Goal: Transaction & Acquisition: Purchase product/service

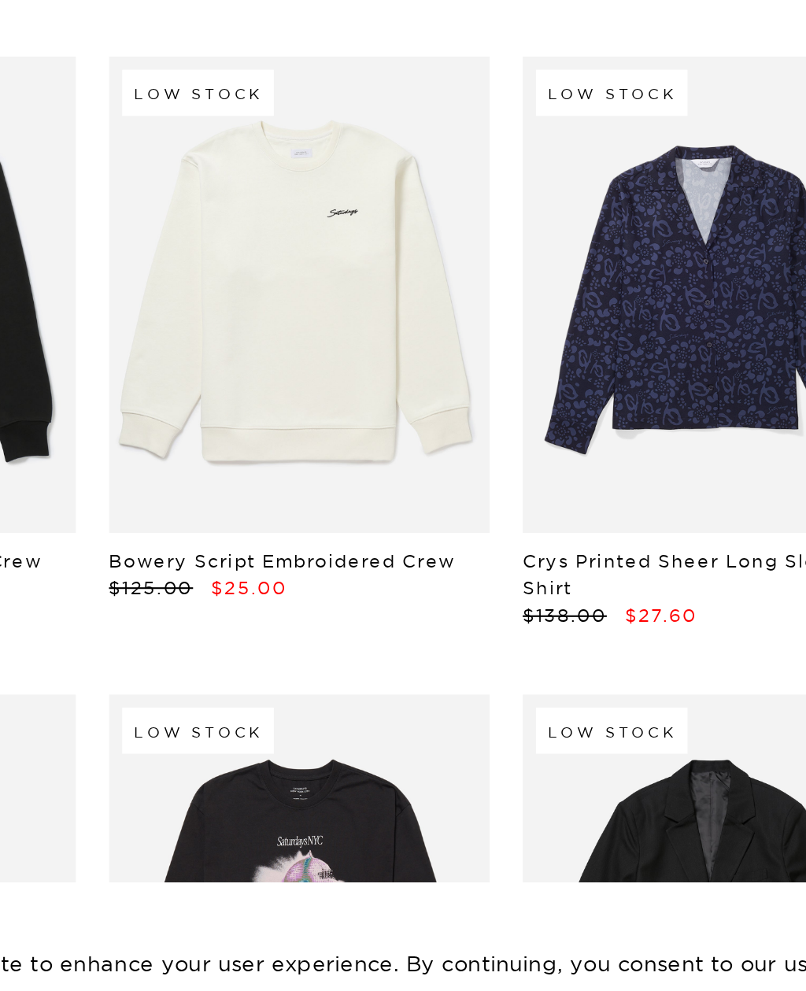
scroll to position [8879, 0]
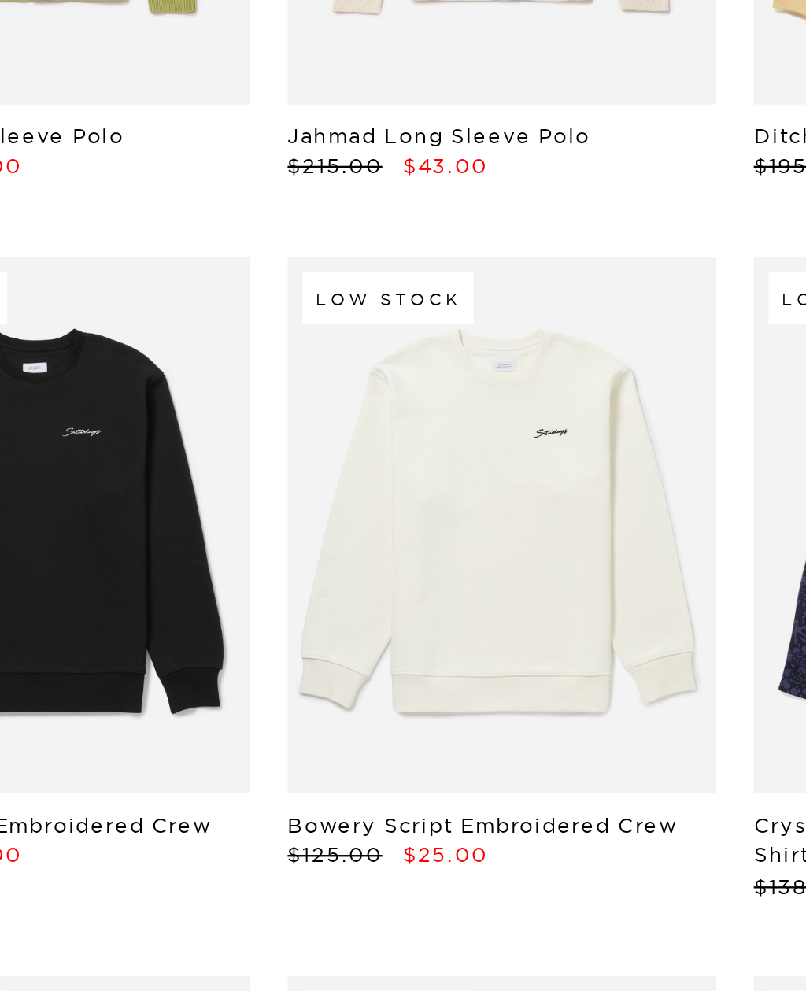
click at [213, 521] on link at bounding box center [304, 634] width 182 height 227
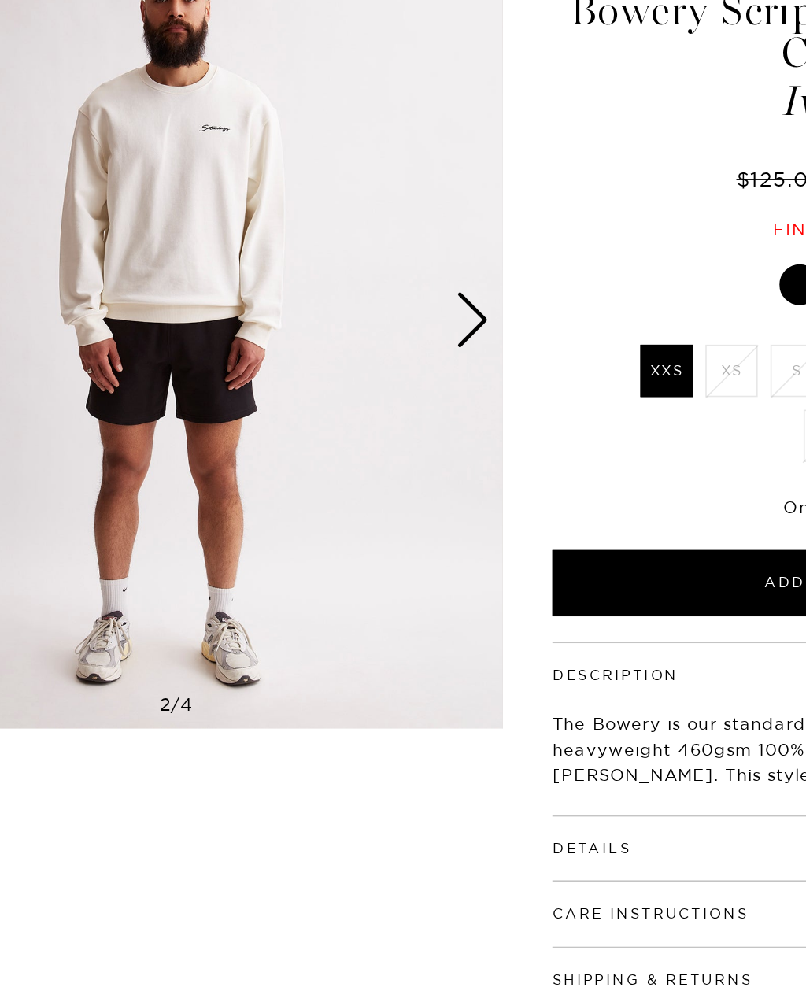
click at [134, 223] on img at bounding box center [201, 331] width 403 height 504
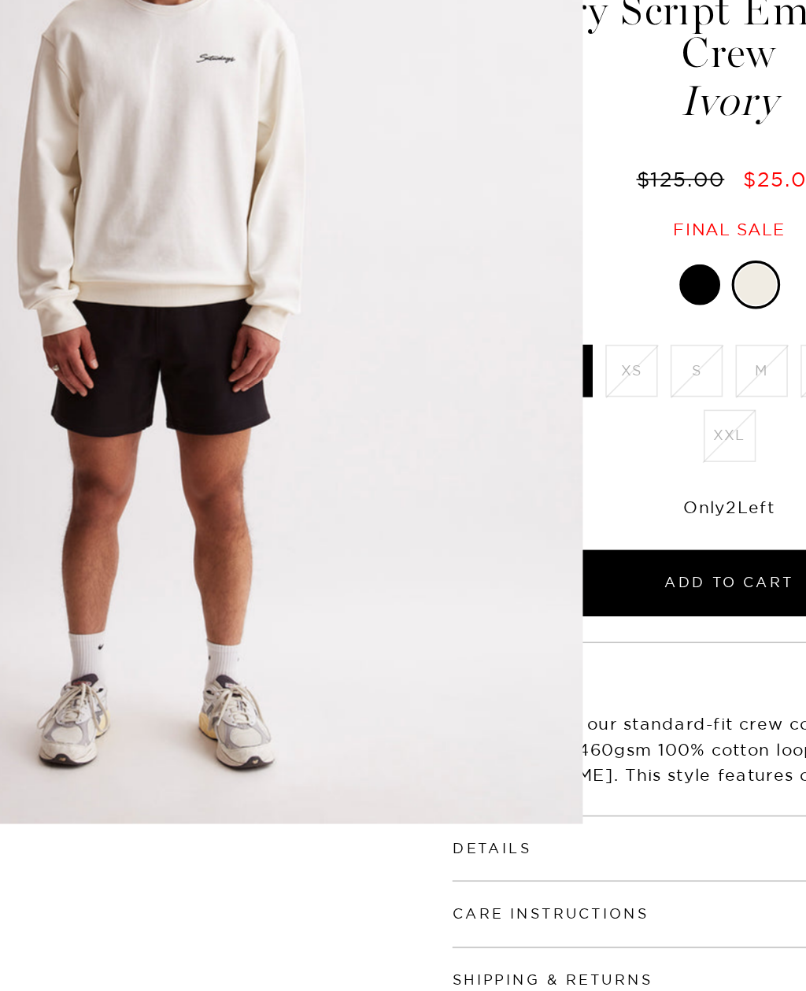
click at [432, 183] on figure at bounding box center [403, 495] width 806 height 991
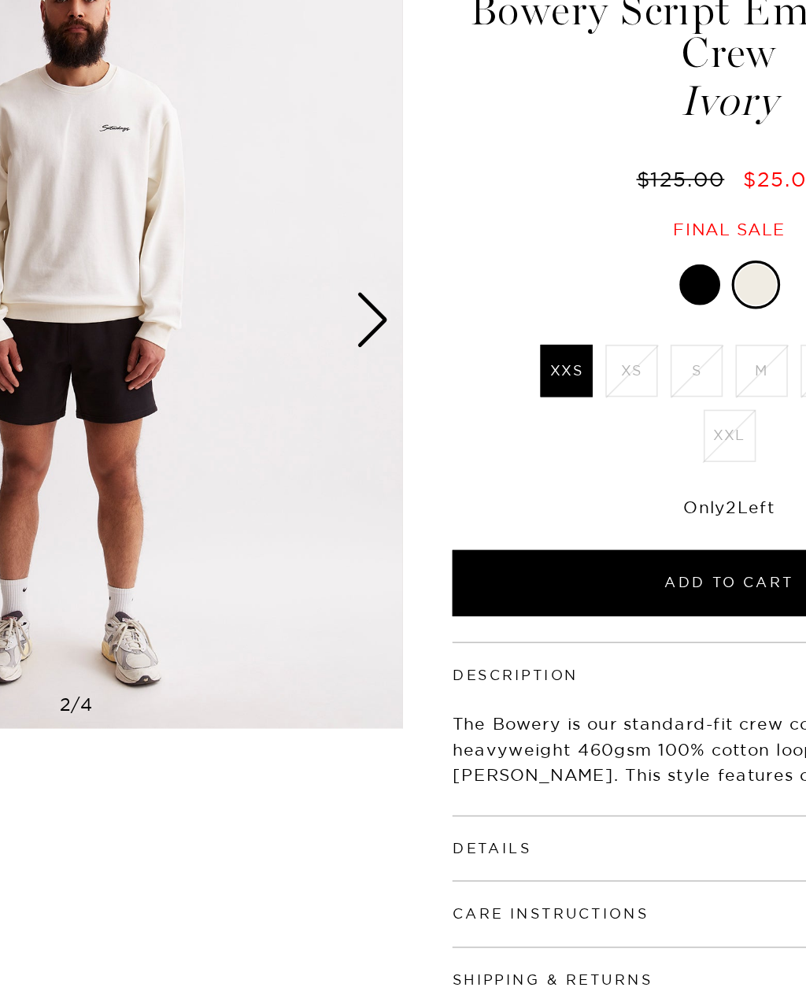
click at [574, 297] on div at bounding box center [586, 309] width 25 height 25
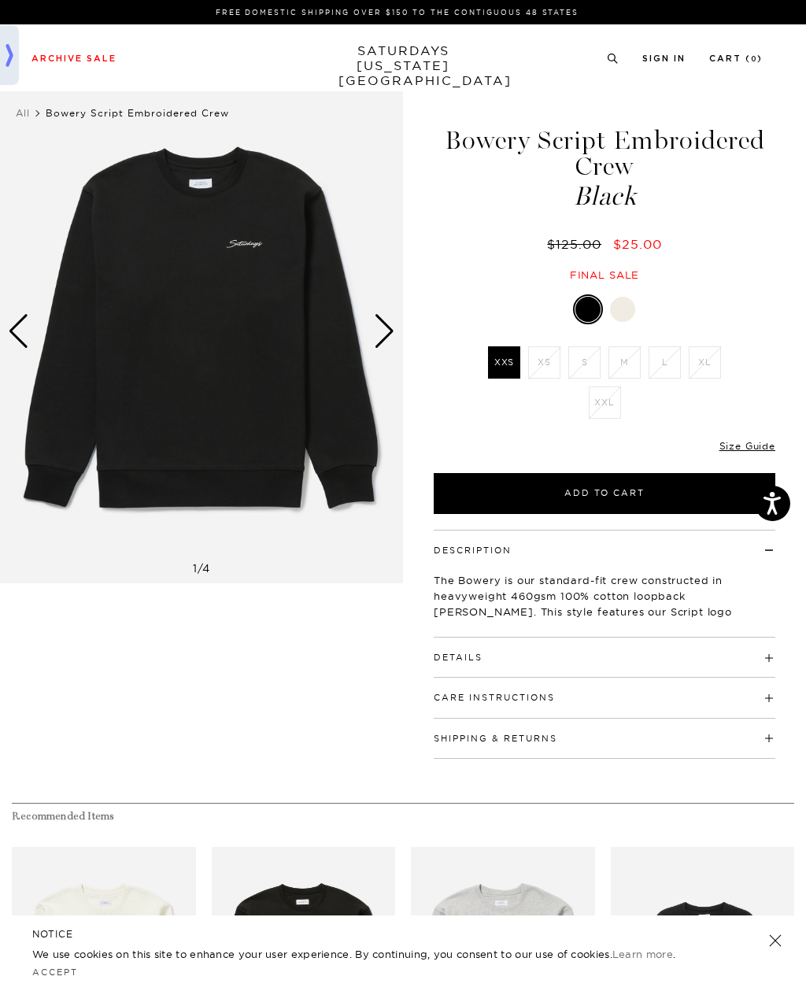
click at [633, 298] on div at bounding box center [604, 309] width 341 height 30
click at [633, 297] on div at bounding box center [604, 309] width 341 height 30
click at [621, 304] on div at bounding box center [622, 309] width 25 height 25
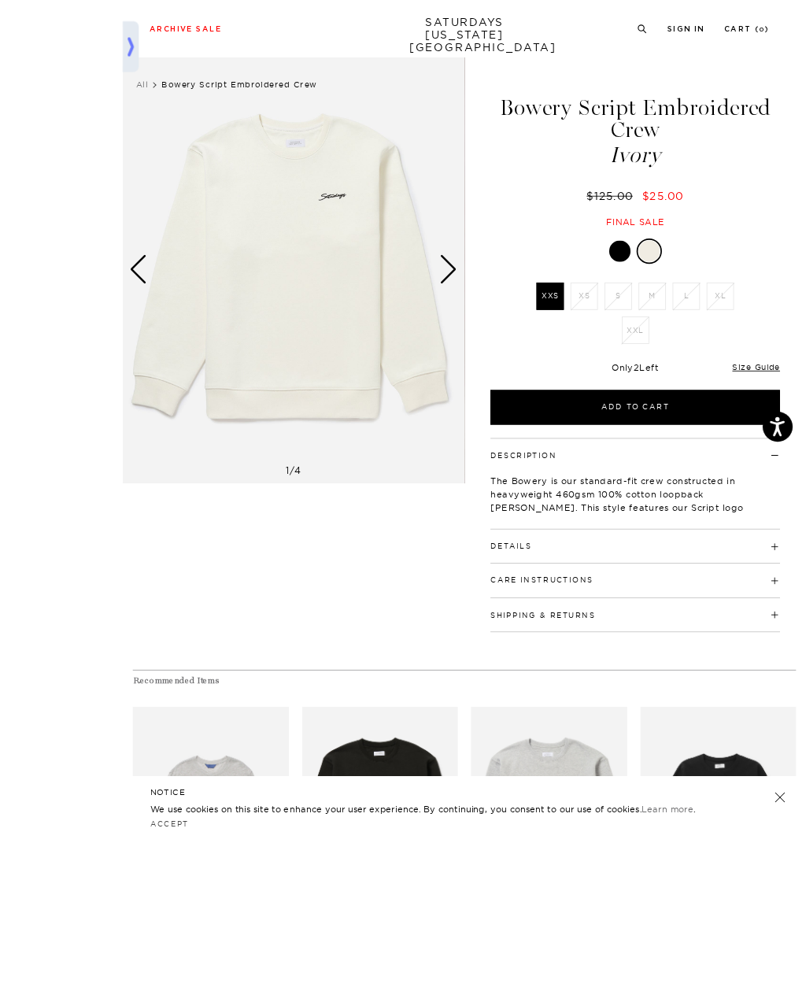
scroll to position [95, 0]
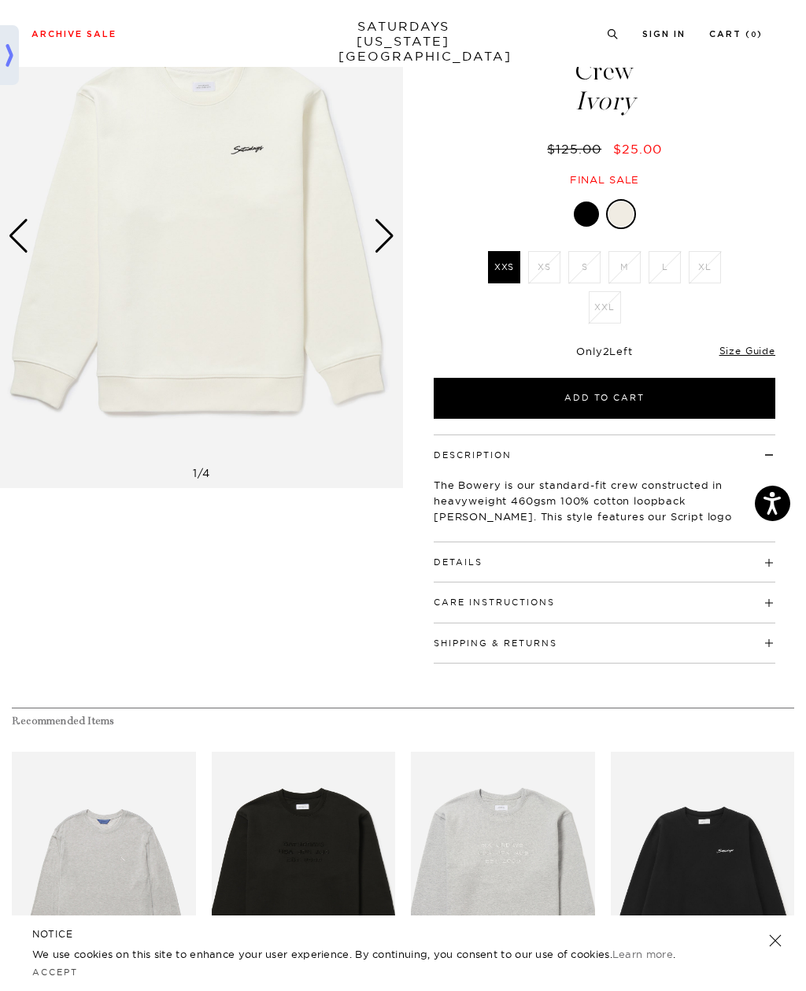
click at [598, 267] on li "S" at bounding box center [584, 267] width 40 height 32
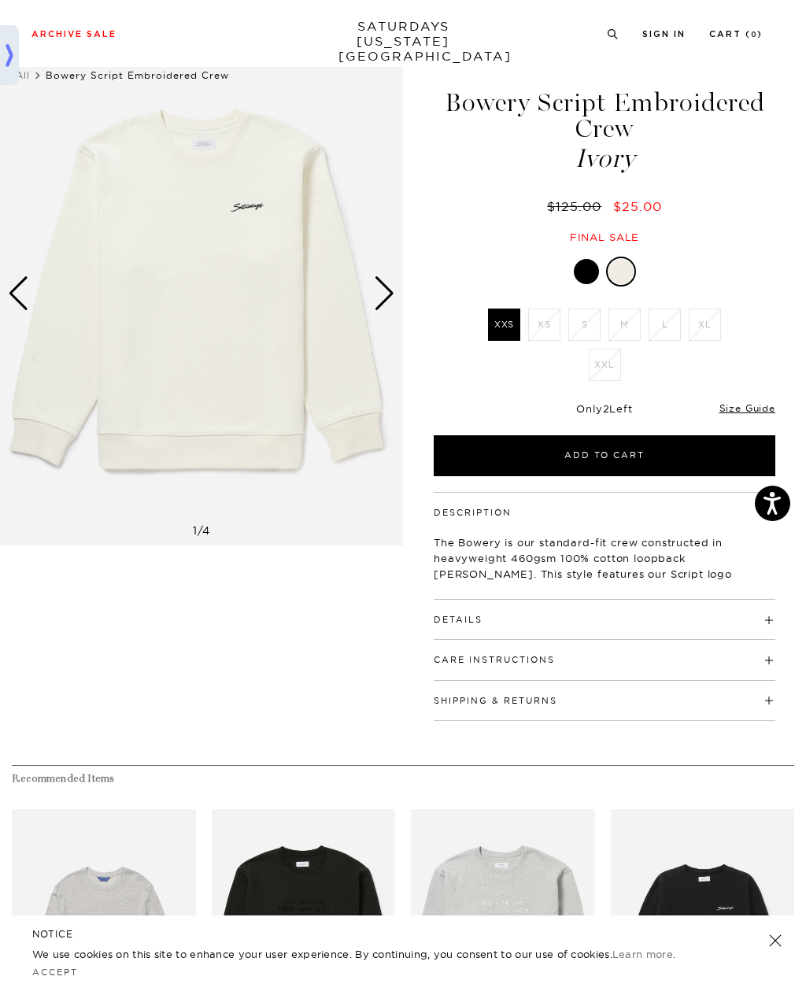
scroll to position [0, 0]
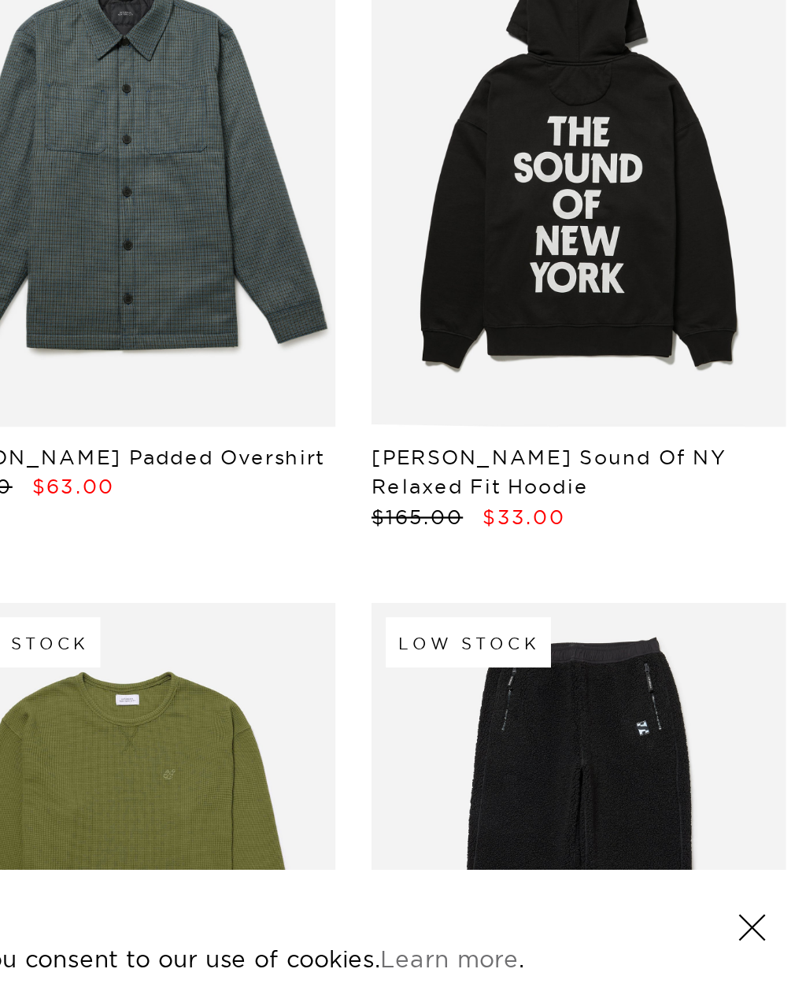
scroll to position [9504, 0]
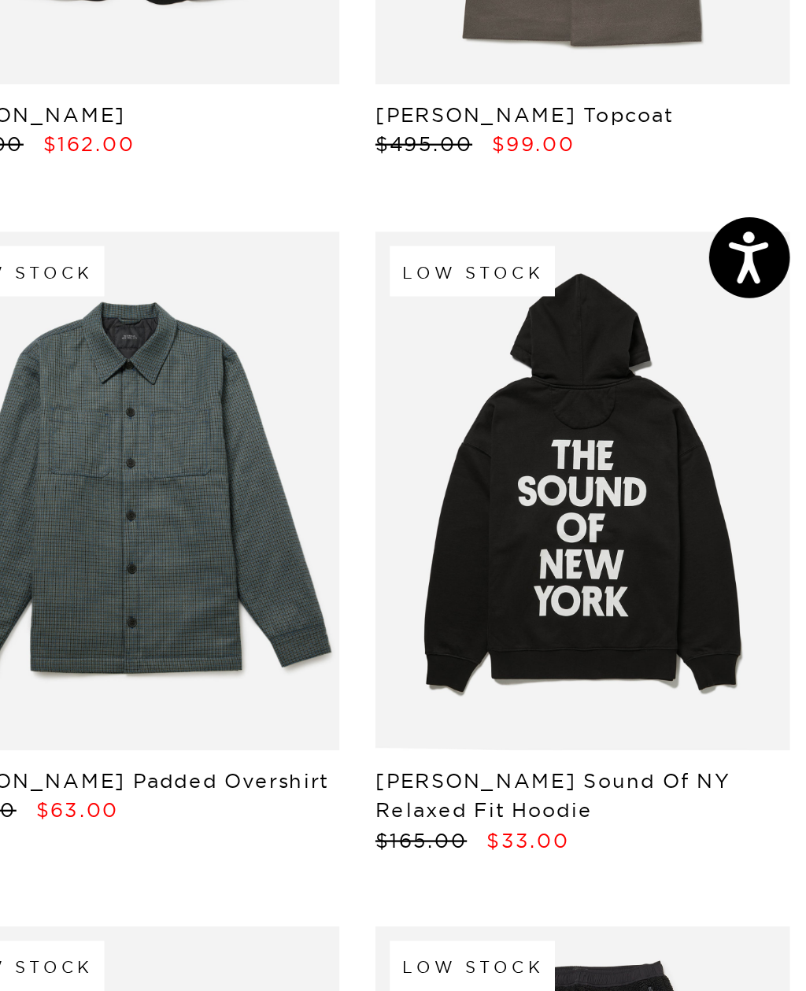
click at [608, 726] on h5 "[PERSON_NAME] Sound Of NY Relaxed Fit Hoodie" at bounding box center [699, 739] width 182 height 26
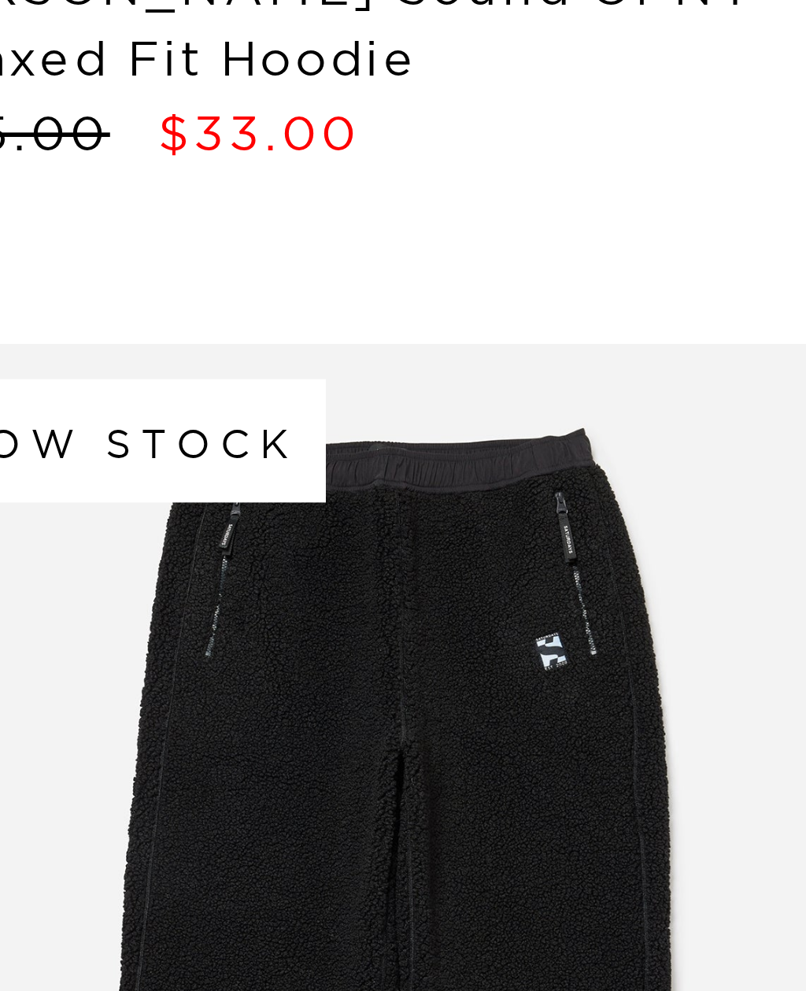
scroll to position [9582, 0]
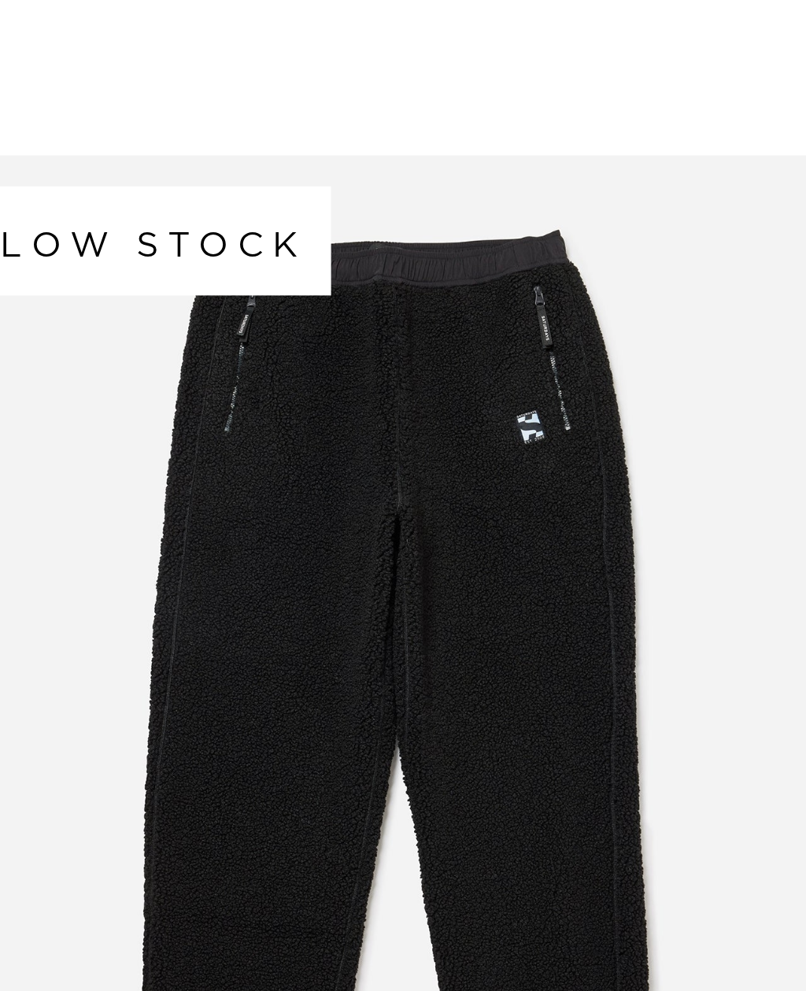
click at [608, 718] on link at bounding box center [699, 831] width 182 height 227
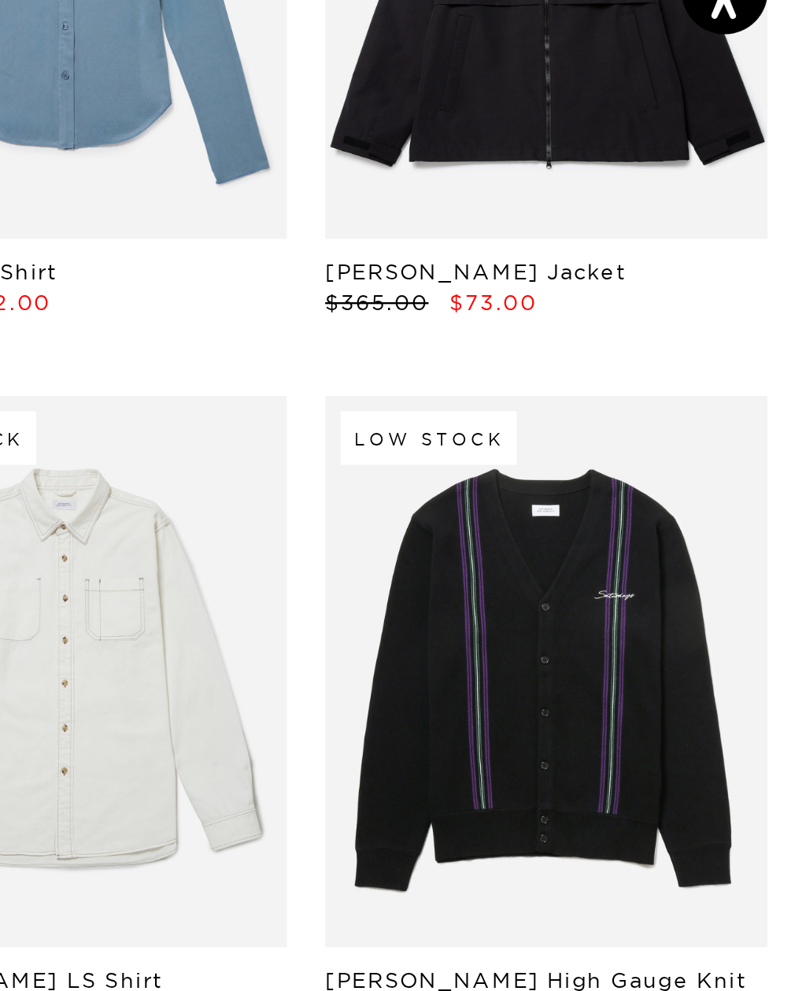
scroll to position [12056, 0]
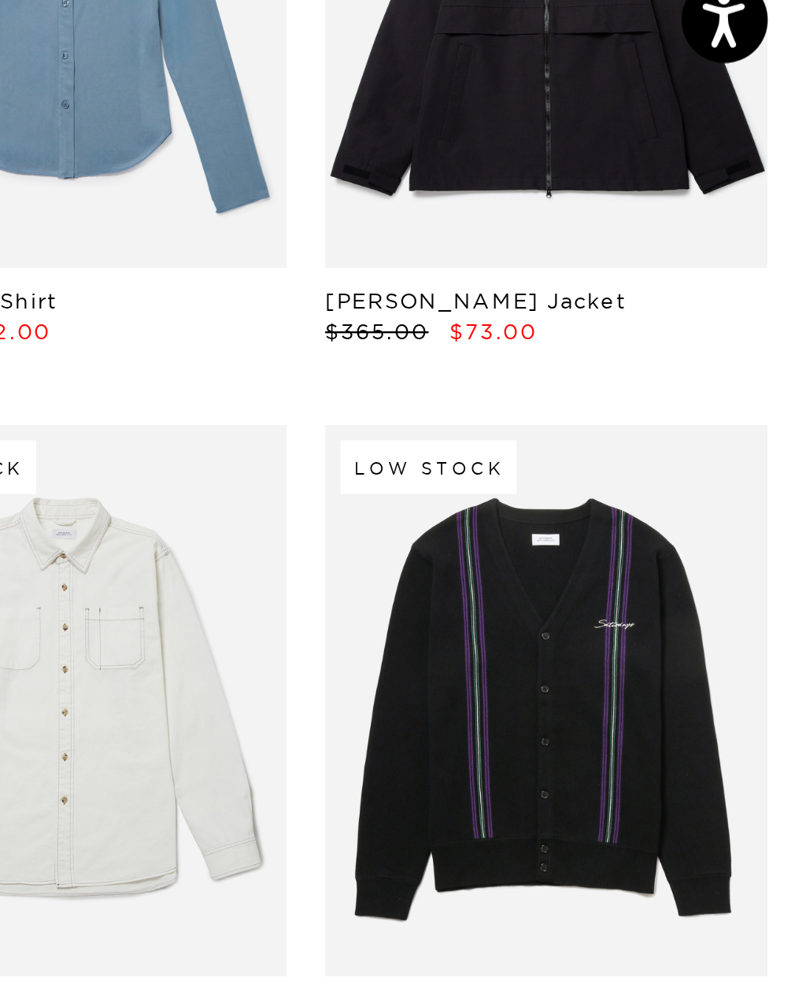
click at [608, 670] on link at bounding box center [699, 783] width 182 height 227
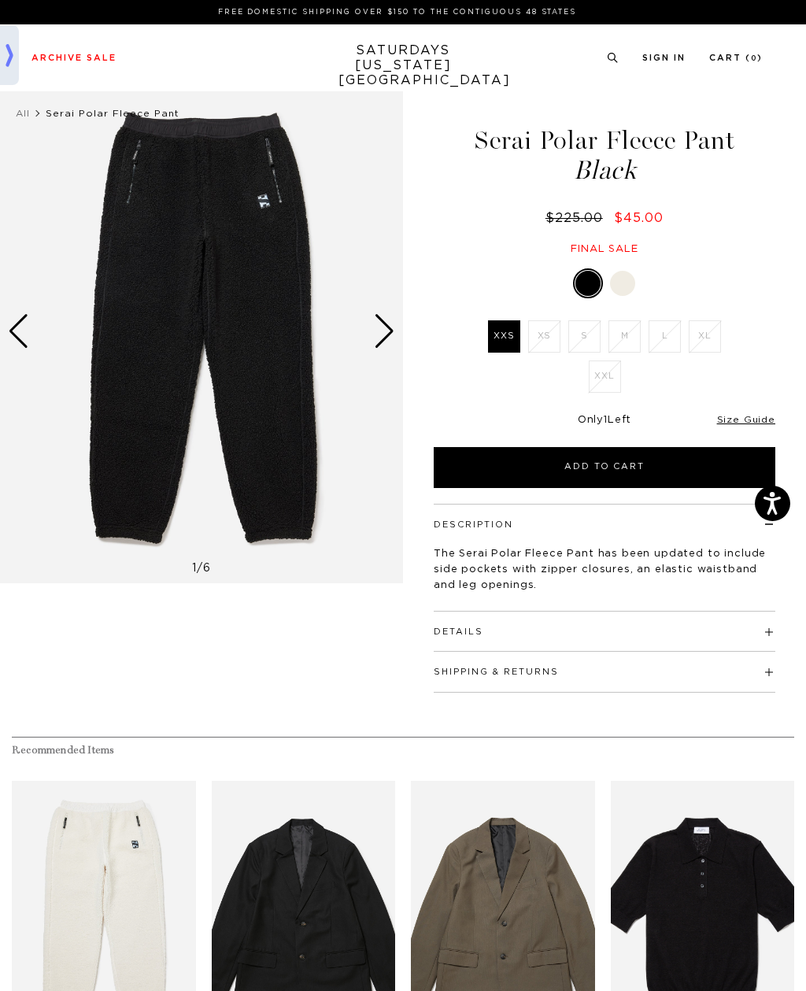
click at [374, 337] on div "Next slide" at bounding box center [384, 331] width 21 height 35
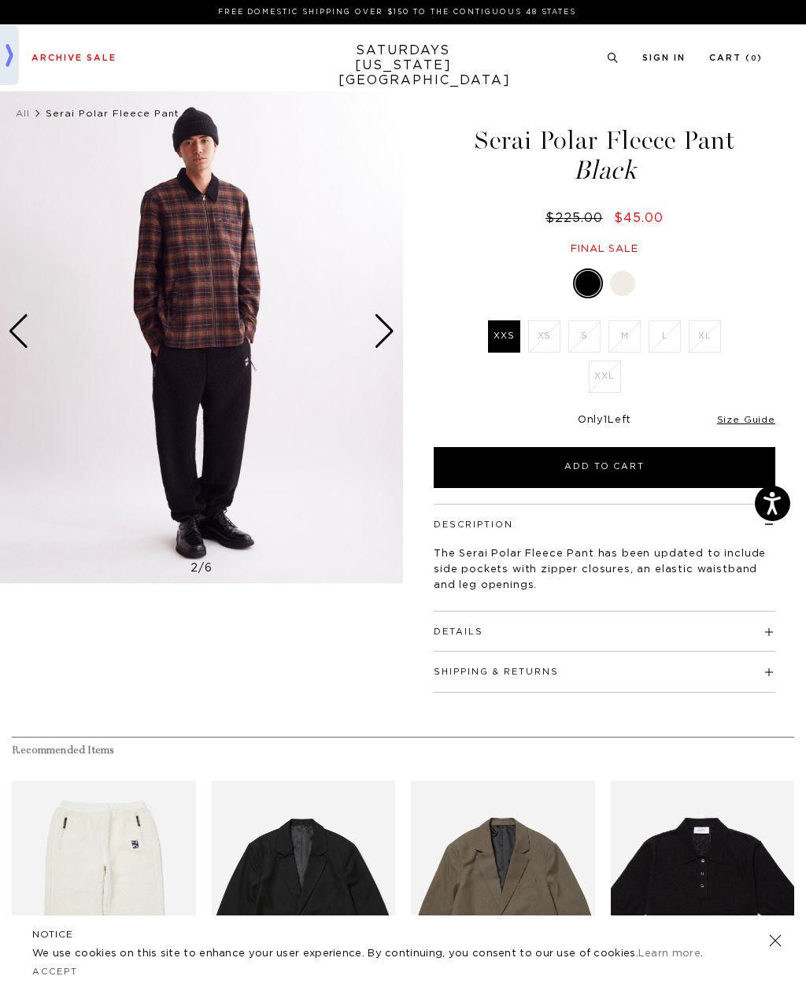
click at [382, 337] on div "Next slide" at bounding box center [384, 331] width 21 height 35
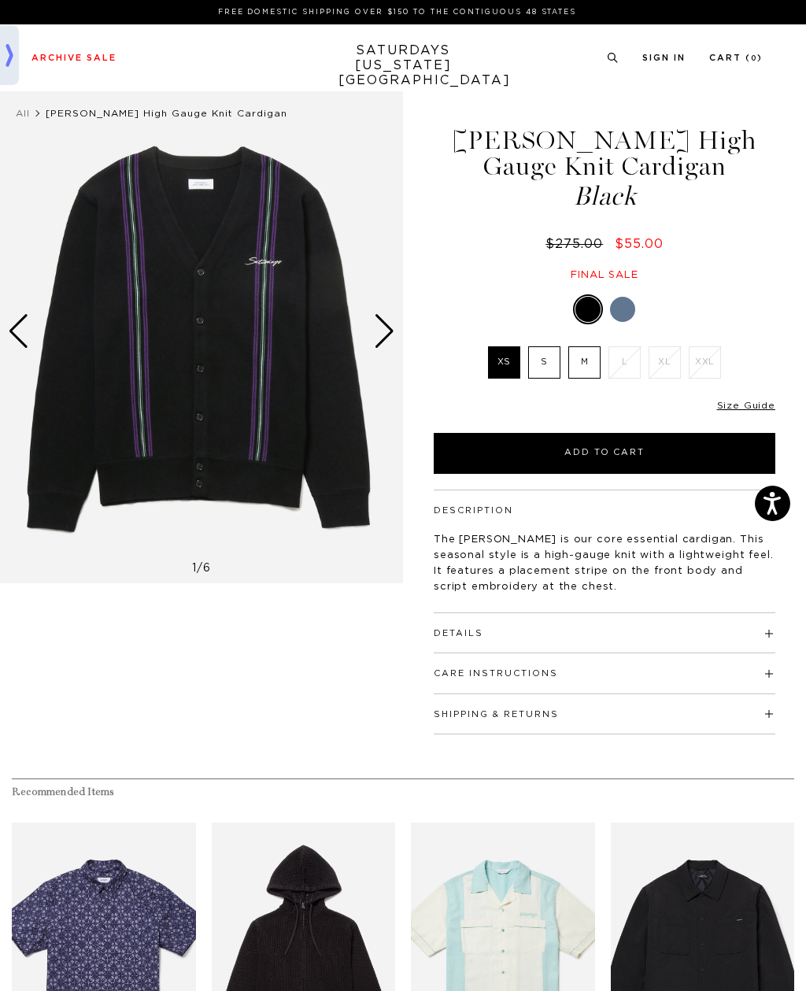
click at [642, 297] on div at bounding box center [604, 309] width 341 height 30
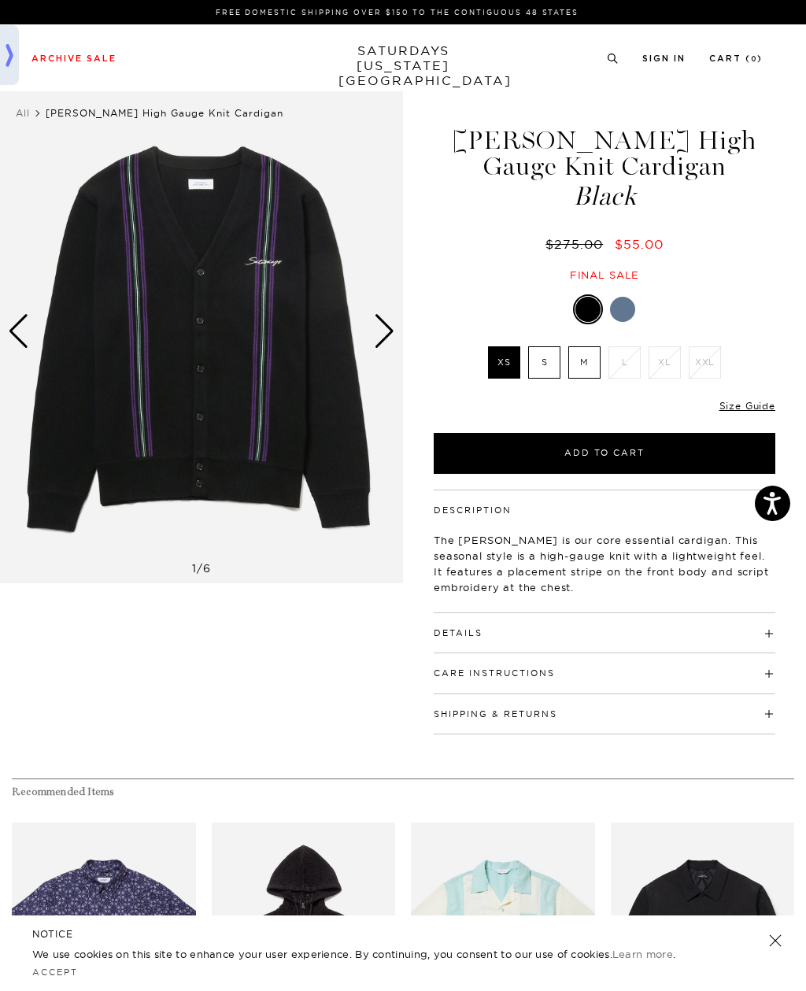
click at [633, 305] on div at bounding box center [622, 309] width 25 height 25
click at [622, 304] on div at bounding box center [622, 309] width 25 height 25
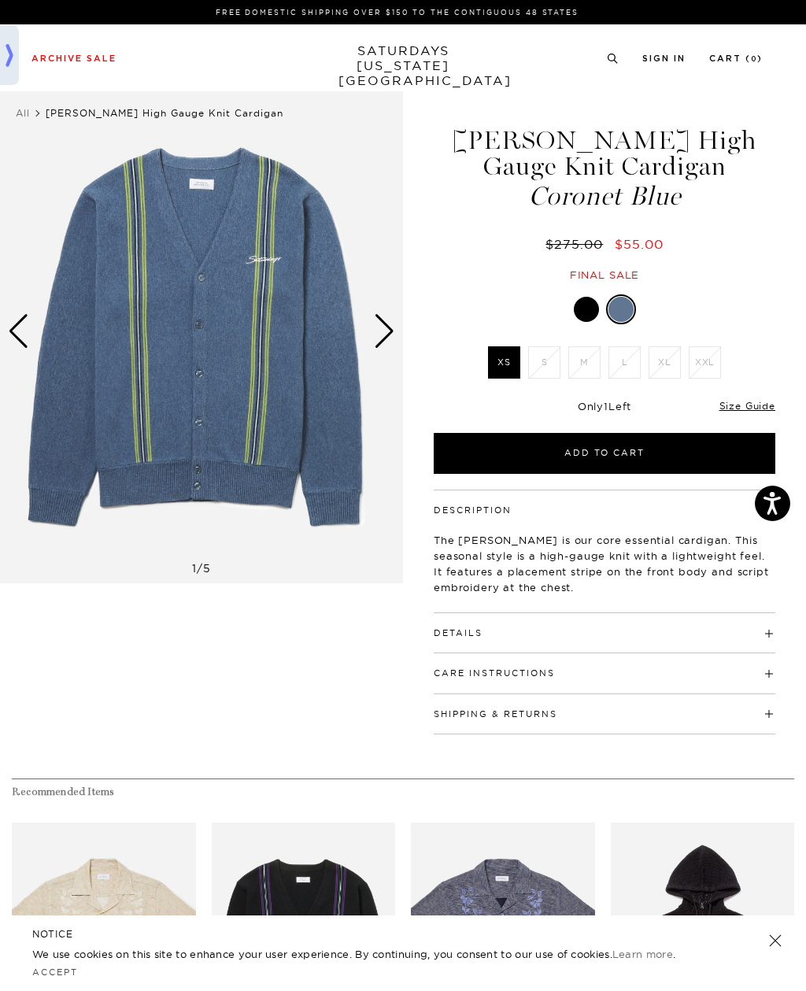
click at [565, 349] on li "M" at bounding box center [584, 362] width 40 height 32
click at [557, 360] on li "S" at bounding box center [544, 362] width 40 height 32
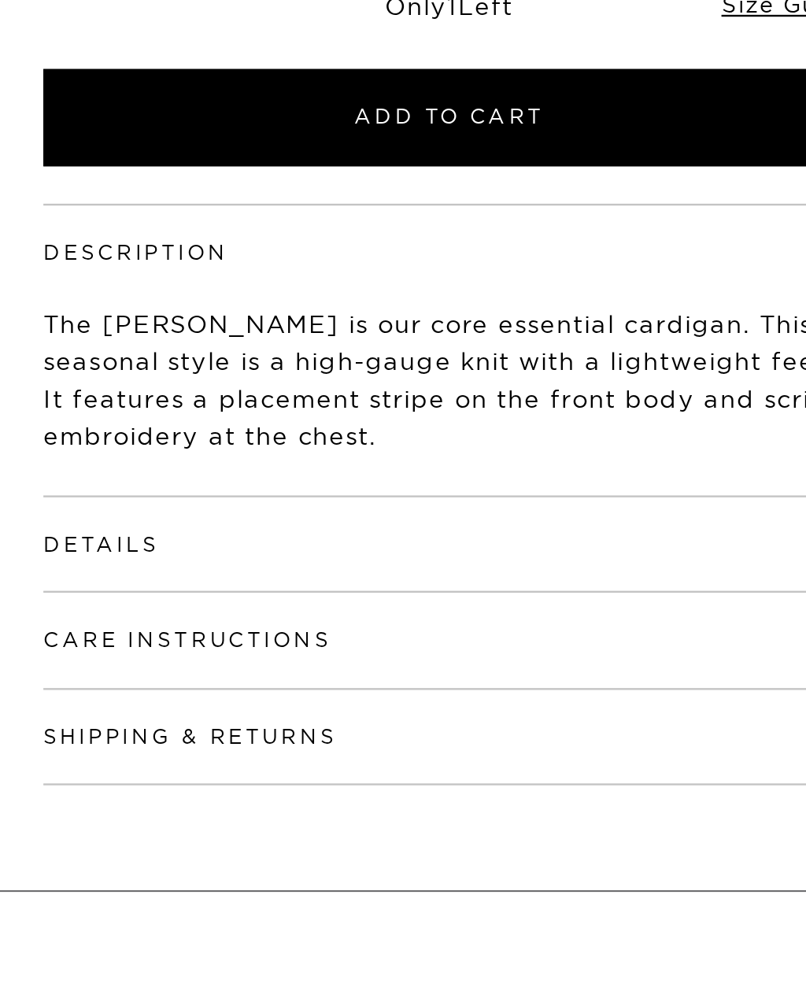
click at [434, 613] on h4 "Details" at bounding box center [604, 626] width 341 height 26
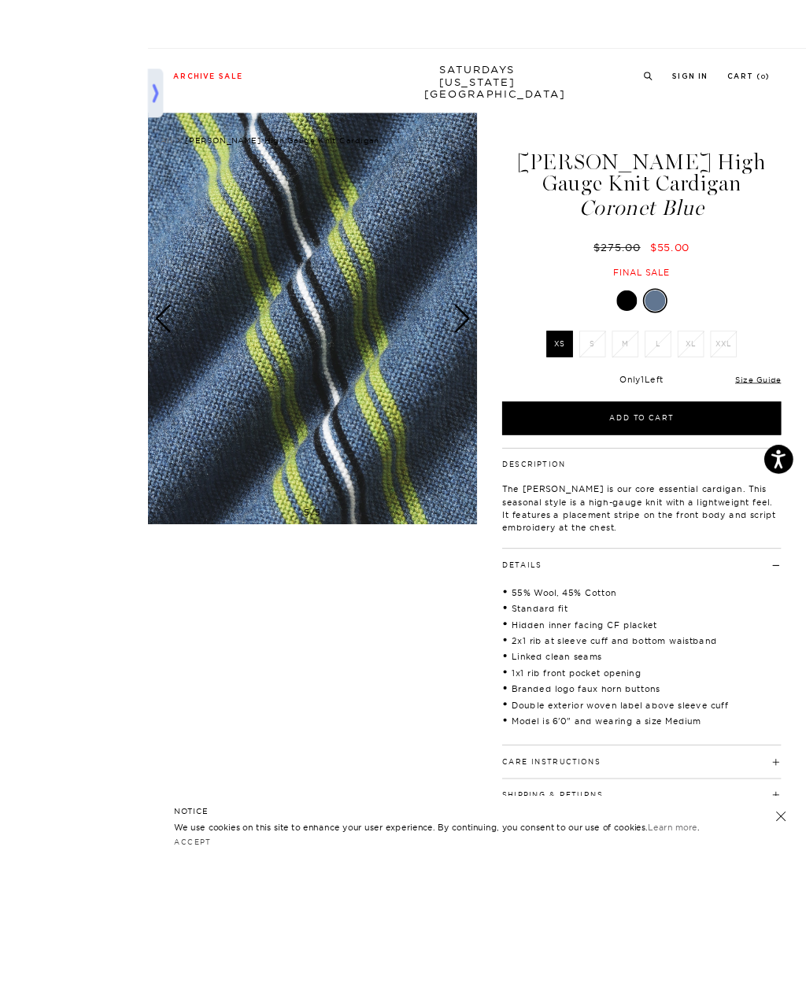
scroll to position [88, 0]
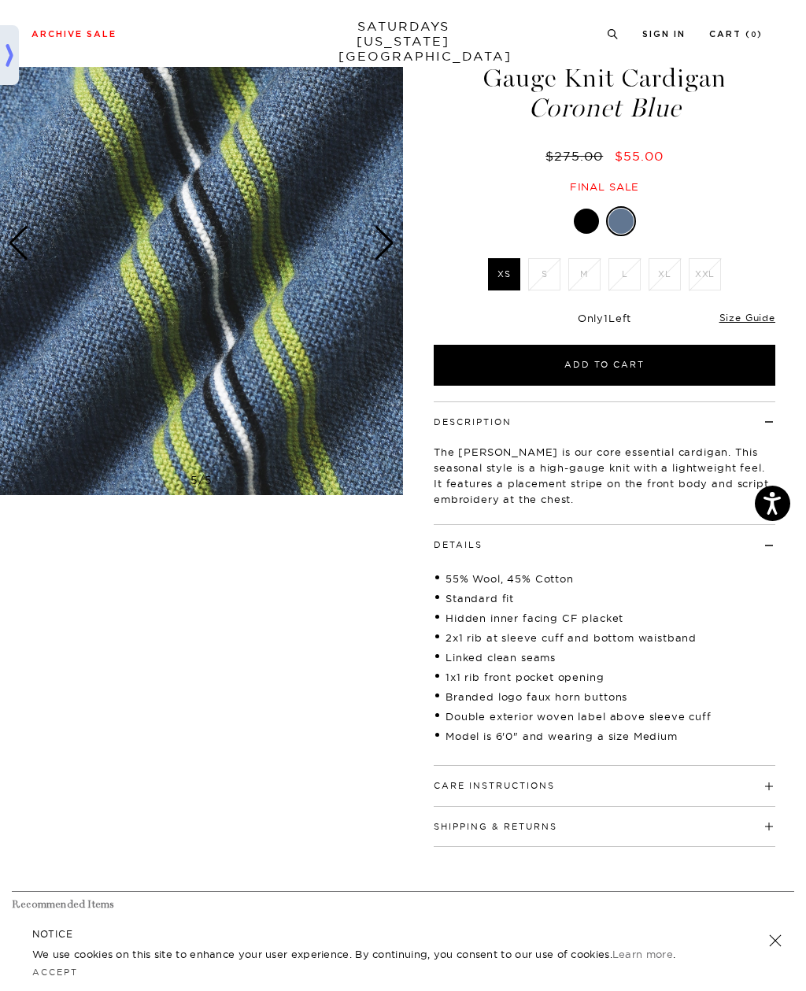
click at [566, 231] on div at bounding box center [604, 221] width 341 height 30
click at [592, 203] on div "Michael High Gauge Knit Cardigan Coronet Blue $275.00 $55.00 Final sale Michael…" at bounding box center [604, 418] width 393 height 855
click at [588, 220] on div at bounding box center [586, 220] width 25 height 25
click at [592, 216] on div at bounding box center [586, 220] width 25 height 25
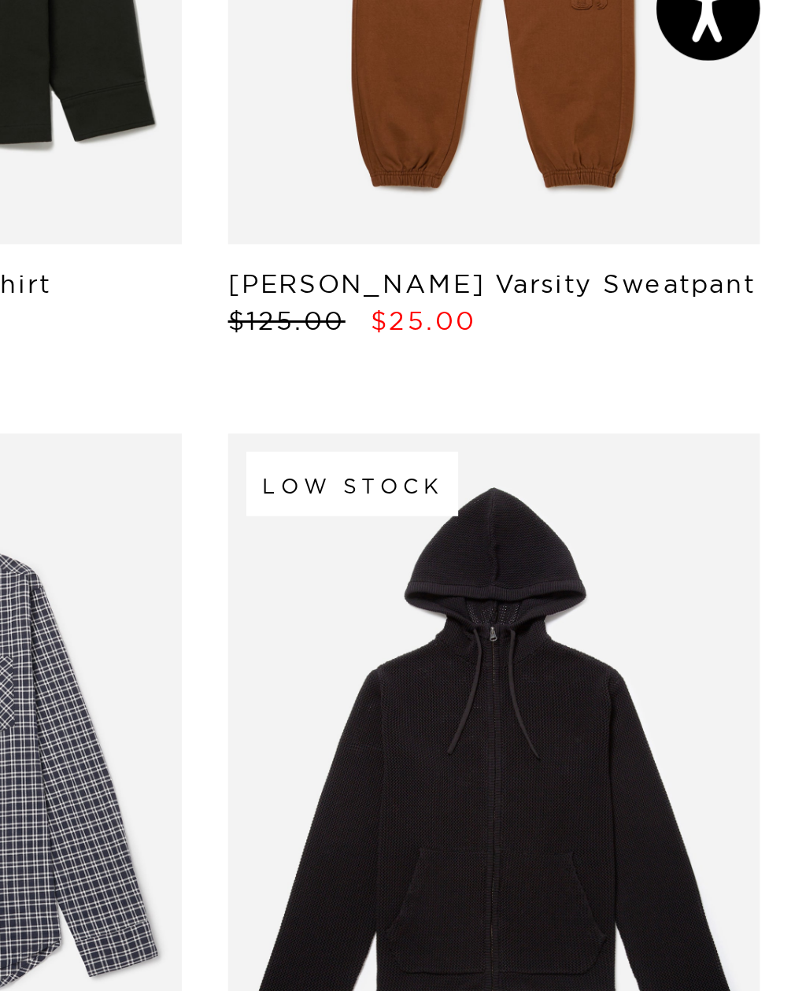
scroll to position [12978, 0]
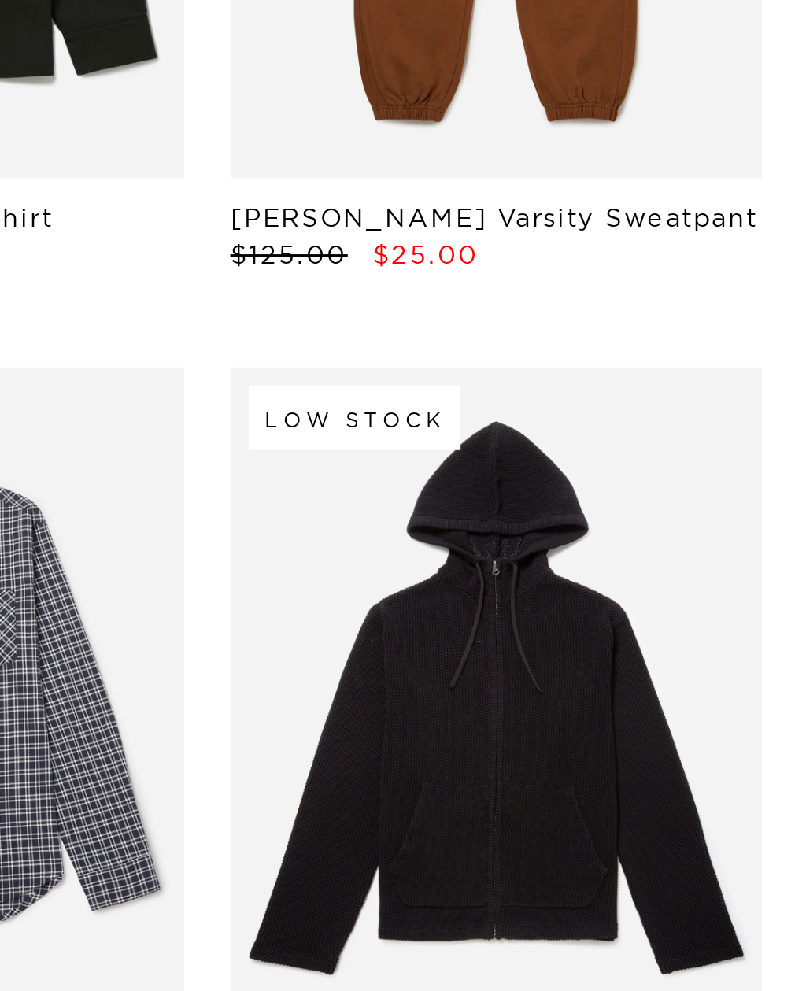
click at [608, 648] on link at bounding box center [699, 761] width 182 height 227
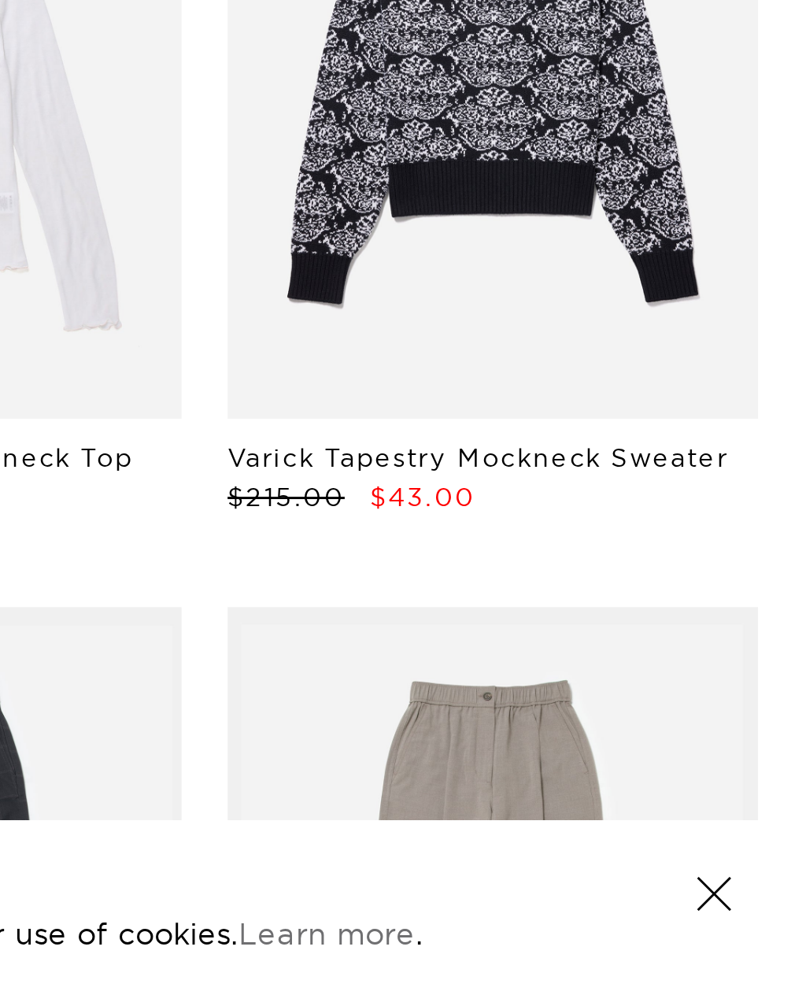
scroll to position [17211, 1]
